Goal: Use online tool/utility

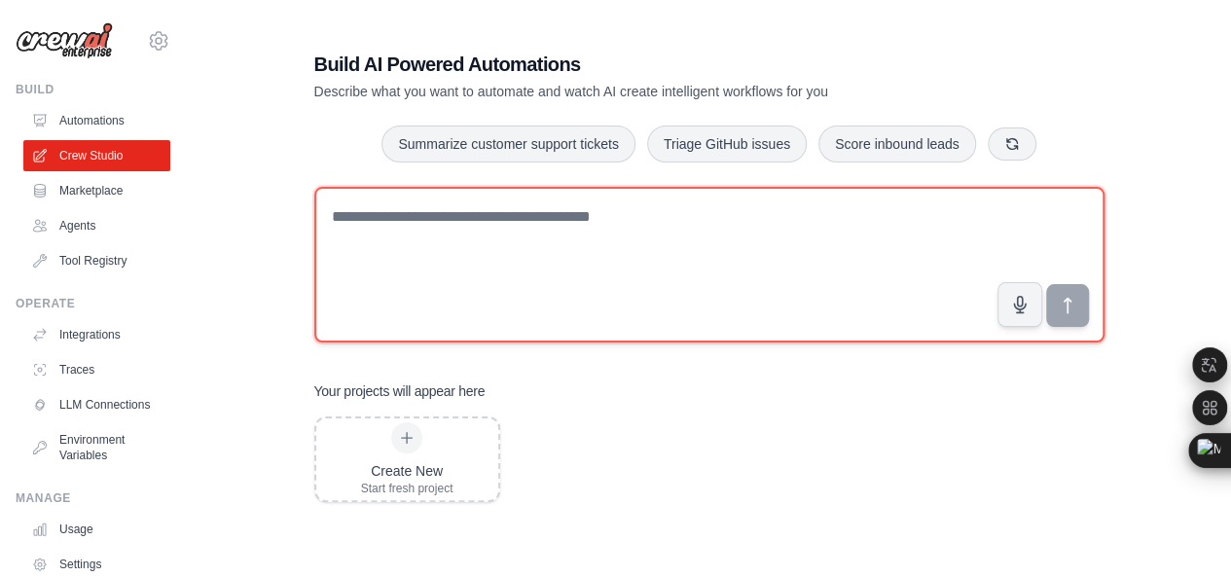
click at [398, 296] on textarea at bounding box center [709, 265] width 790 height 156
type textarea "********"
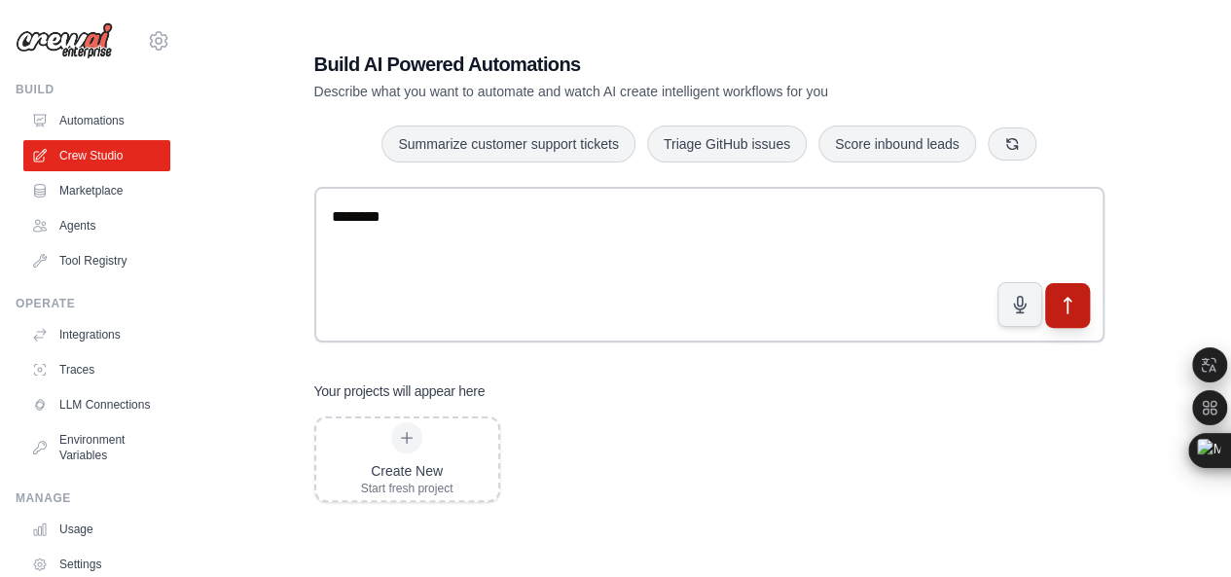
click at [1074, 305] on icon "submit" at bounding box center [1067, 306] width 20 height 20
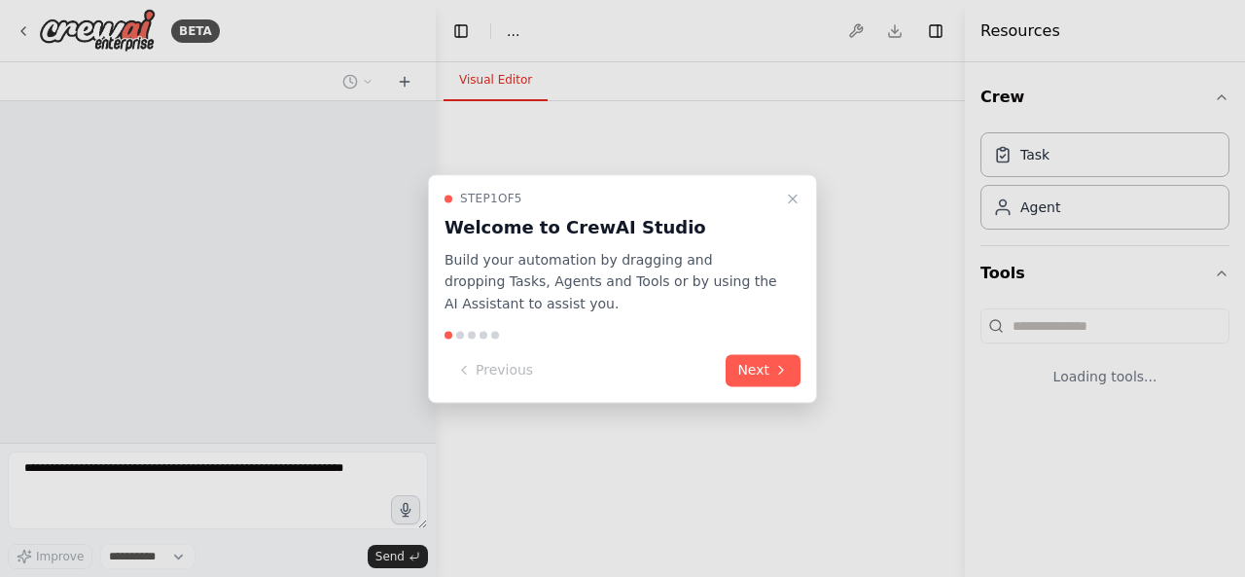
select select "****"
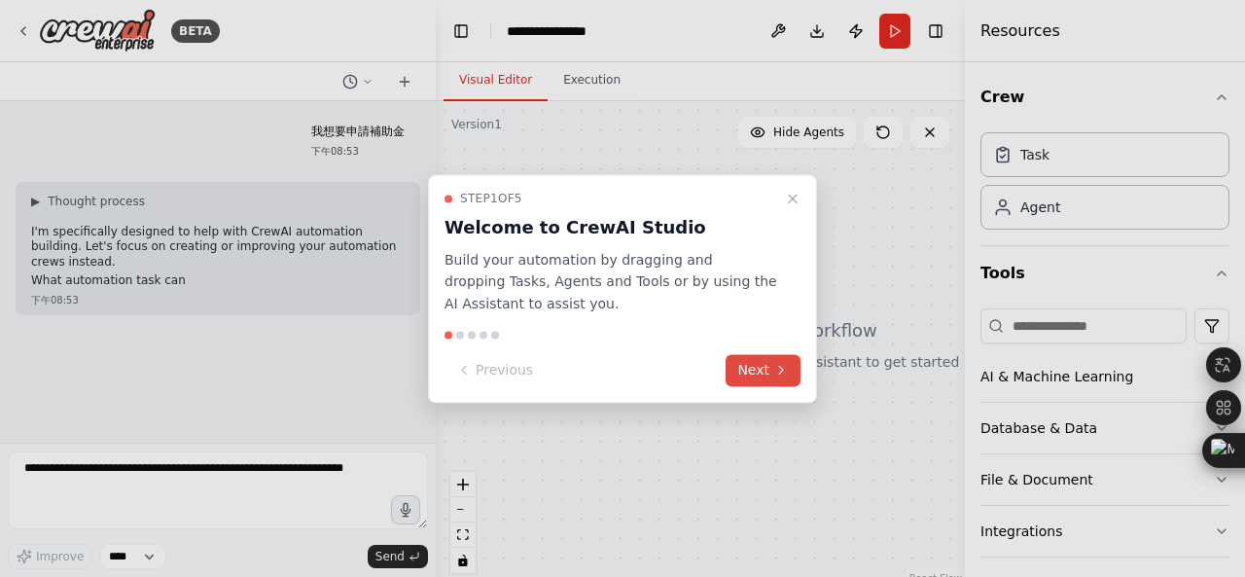
click at [782, 366] on icon at bounding box center [782, 371] width 16 height 16
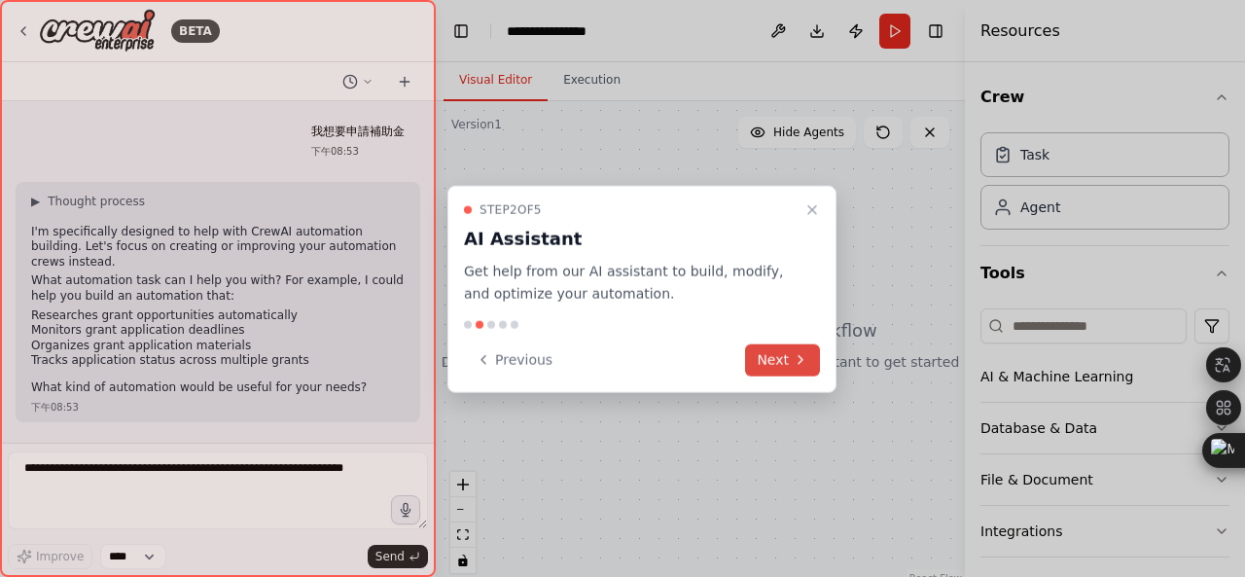
click at [797, 355] on icon at bounding box center [801, 360] width 16 height 16
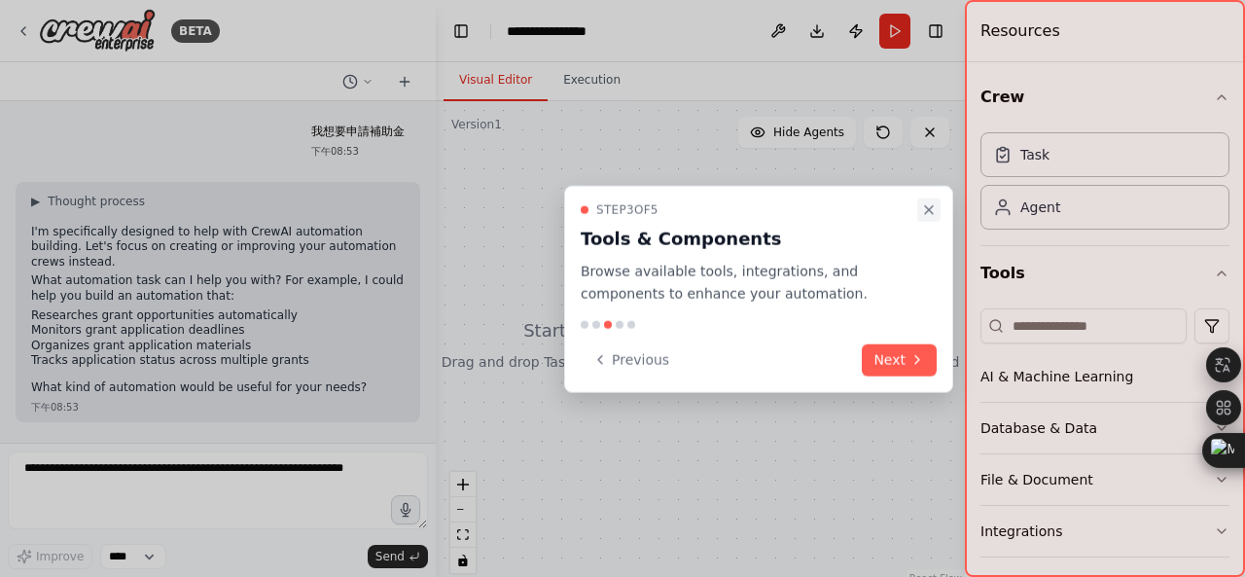
click at [927, 208] on icon "Close walkthrough" at bounding box center [929, 210] width 16 height 16
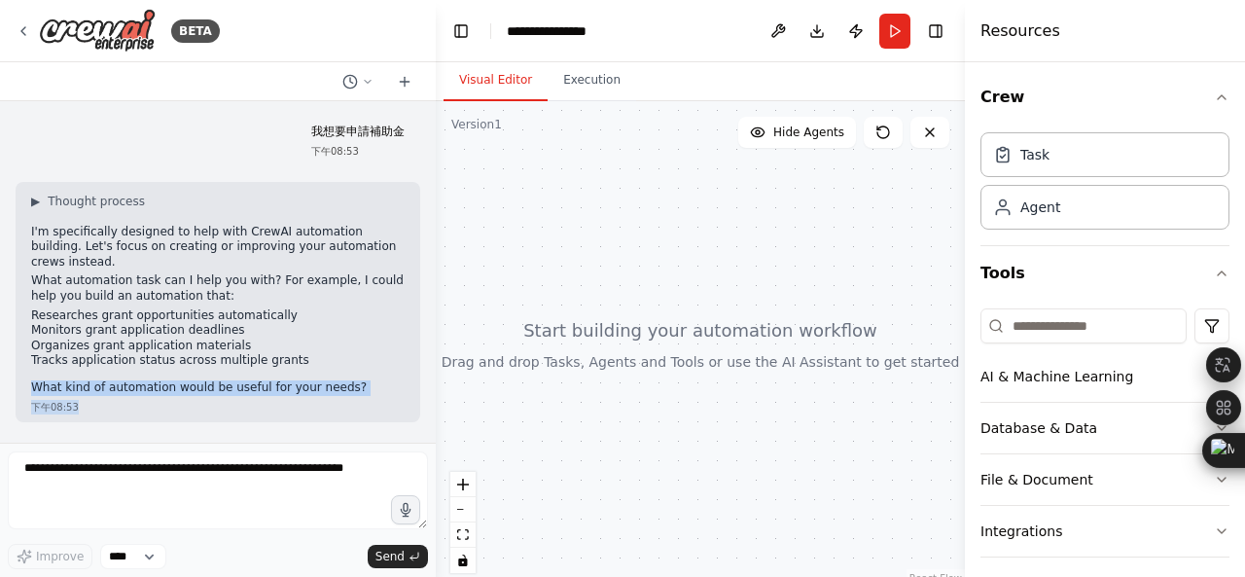
drag, startPoint x: 326, startPoint y: 345, endPoint x: 329, endPoint y: 404, distance: 58.5
click at [329, 404] on div "▶ Thought process I'm specifically designed to help with CrewAI automation buil…" at bounding box center [218, 302] width 405 height 240
click at [338, 380] on p "What kind of automation would be useful for your needs?" at bounding box center [218, 388] width 374 height 16
drag, startPoint x: 631, startPoint y: 292, endPoint x: 706, endPoint y: 414, distance: 143.4
click at [706, 414] on div at bounding box center [700, 344] width 529 height 487
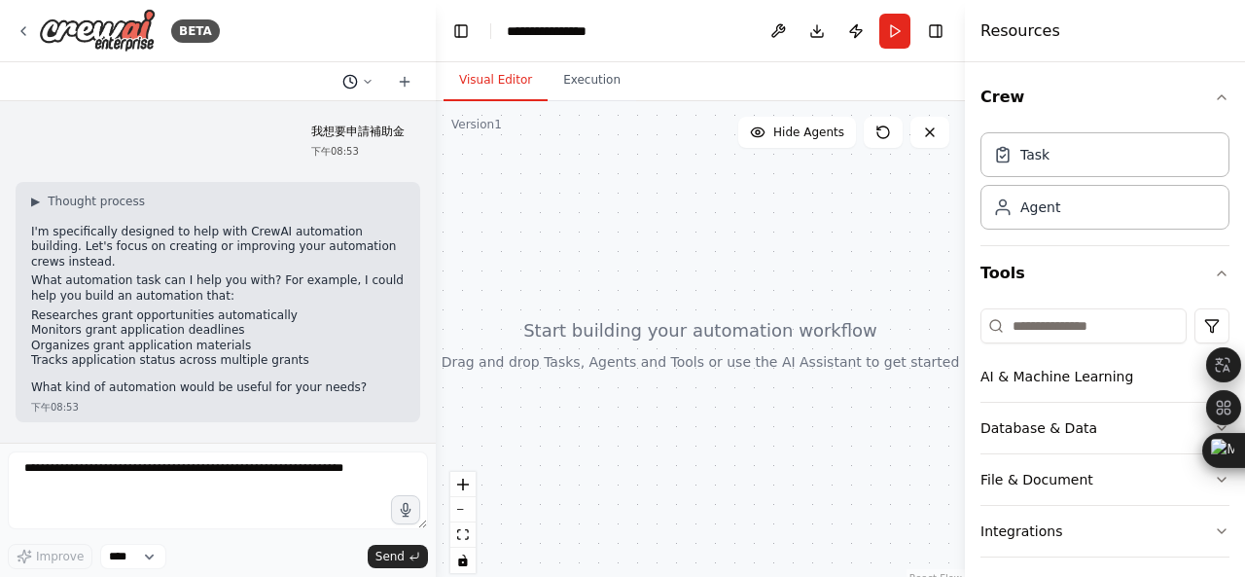
click at [370, 87] on icon at bounding box center [368, 82] width 12 height 12
click at [370, 87] on div at bounding box center [218, 288] width 436 height 577
click at [585, 81] on button "Execution" at bounding box center [592, 80] width 89 height 41
click at [496, 87] on button "Visual Editor" at bounding box center [496, 80] width 104 height 41
click at [708, 414] on div at bounding box center [700, 344] width 529 height 487
